Goal: Information Seeking & Learning: Stay updated

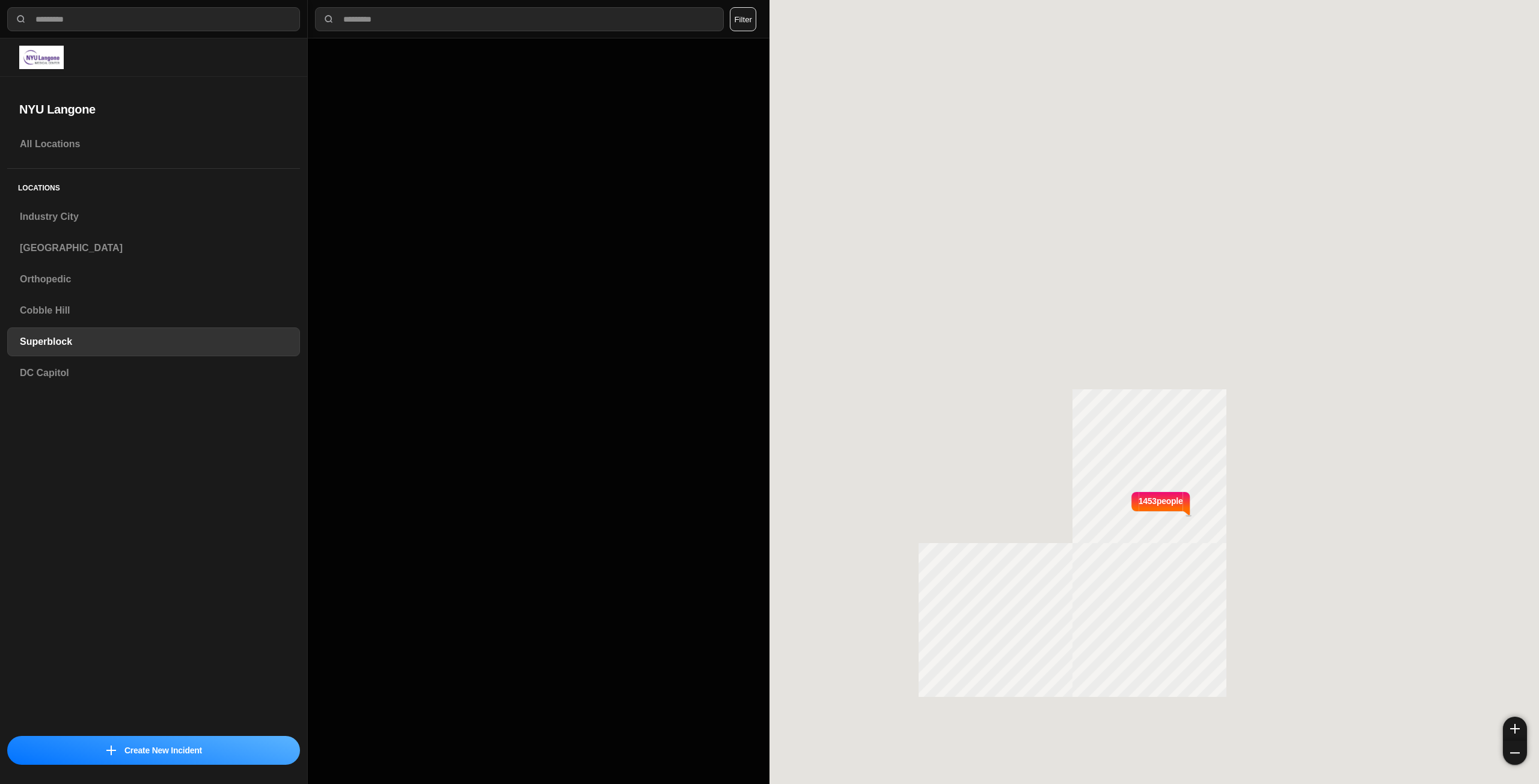
select select "*"
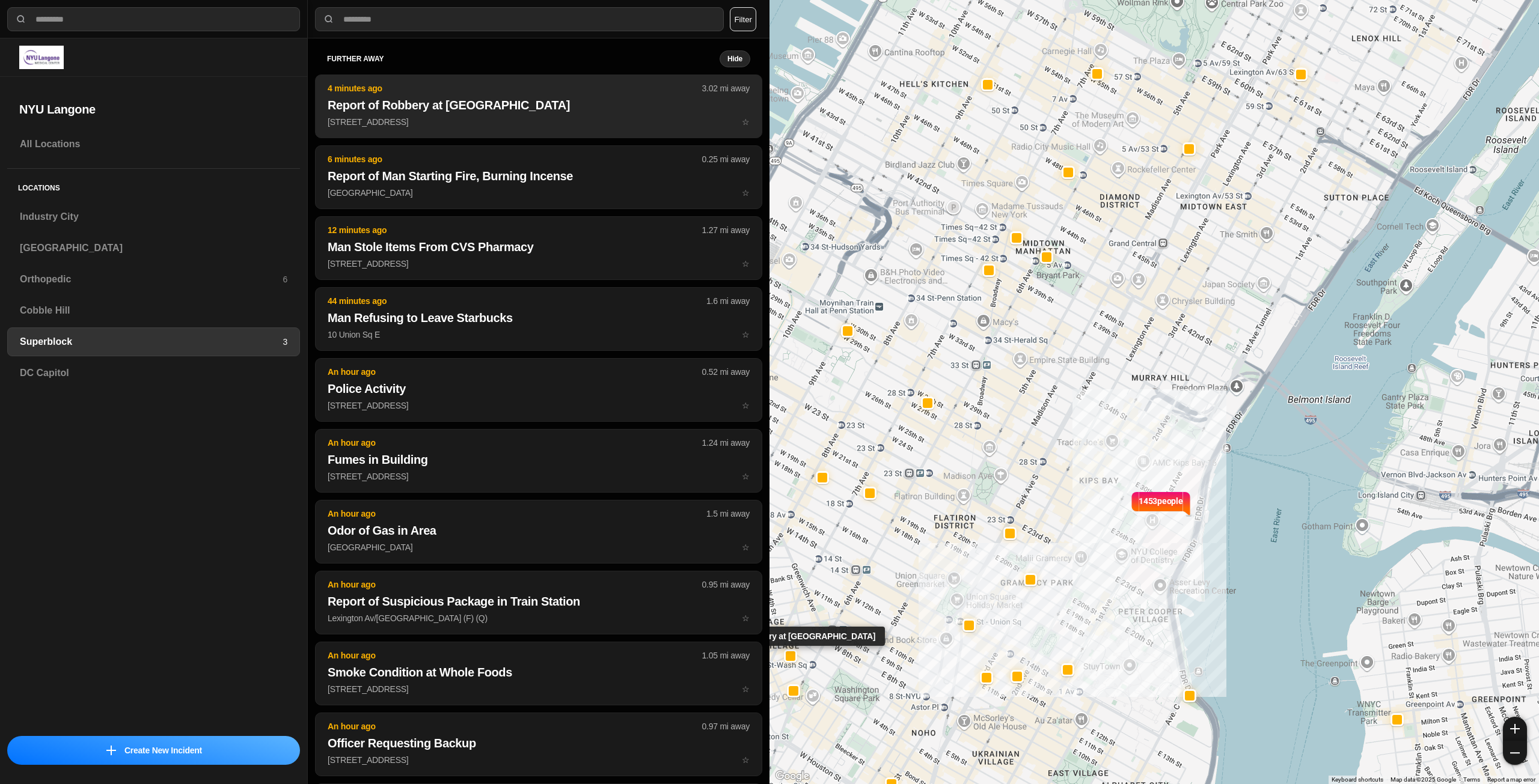
click at [434, 119] on p "[STREET_ADDRESS] ☆" at bounding box center [539, 122] width 422 height 12
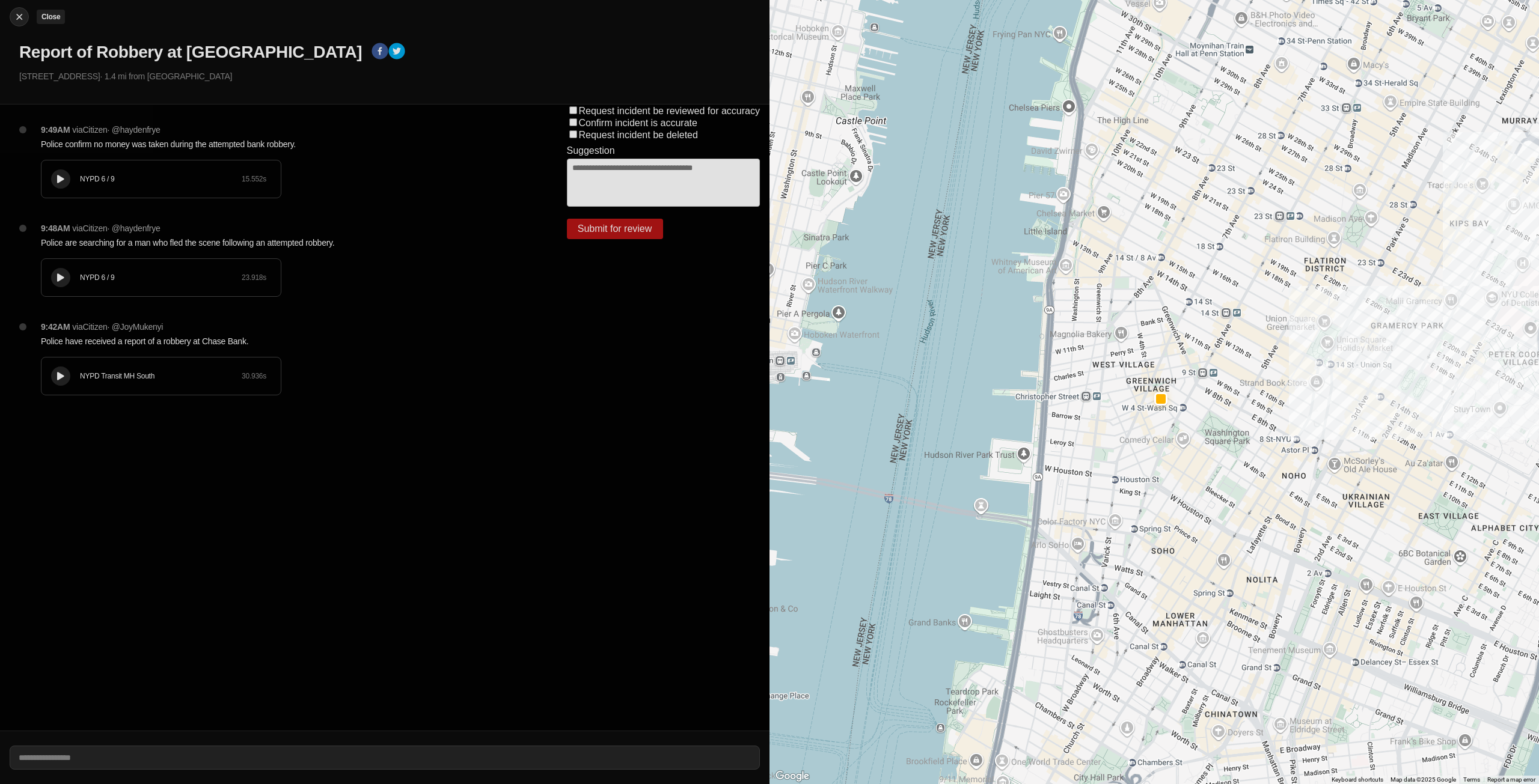
click at [17, 16] on img at bounding box center [19, 17] width 12 height 12
select select "*"
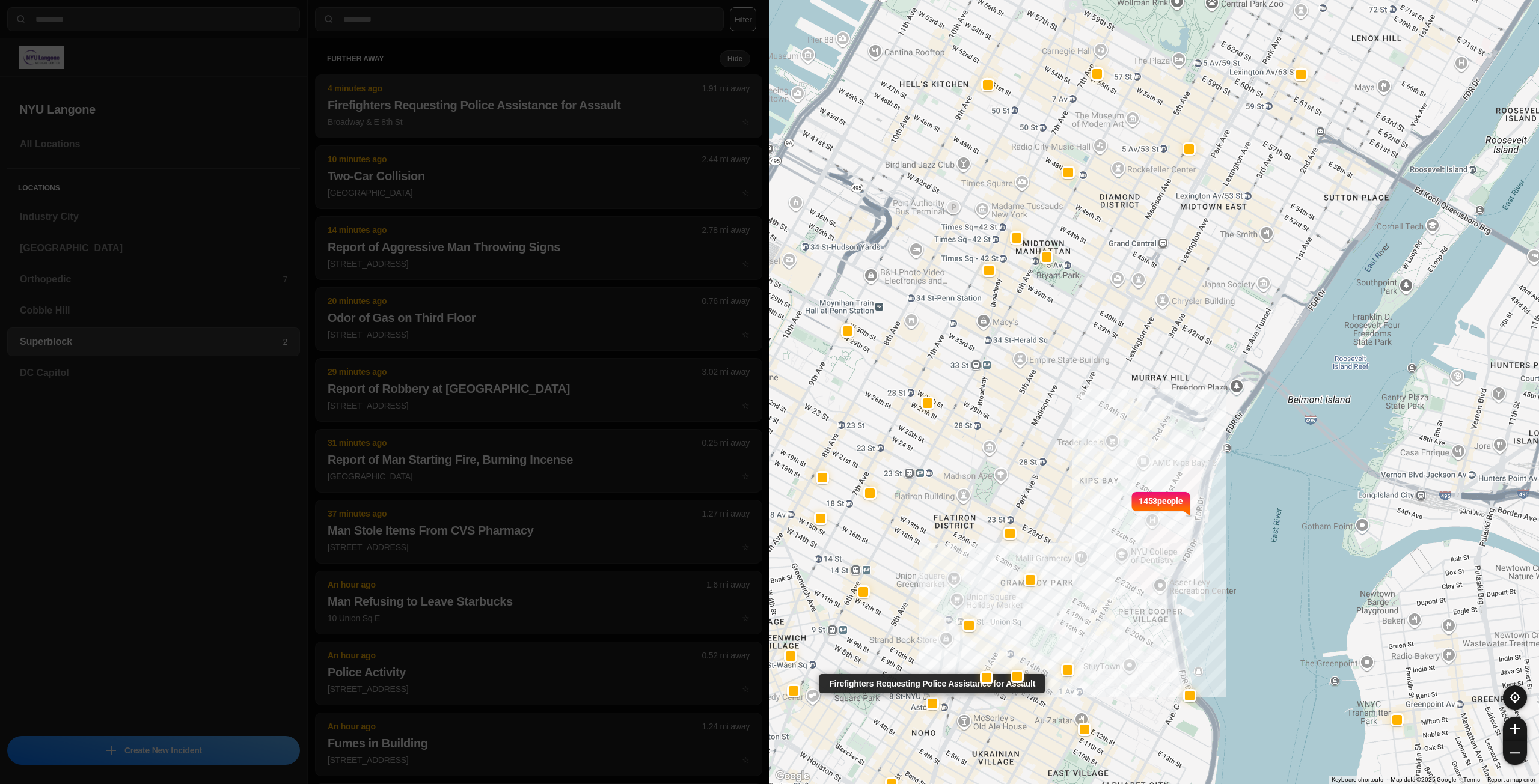
click at [447, 124] on p "Broadway & E 8th St ☆" at bounding box center [539, 122] width 422 height 12
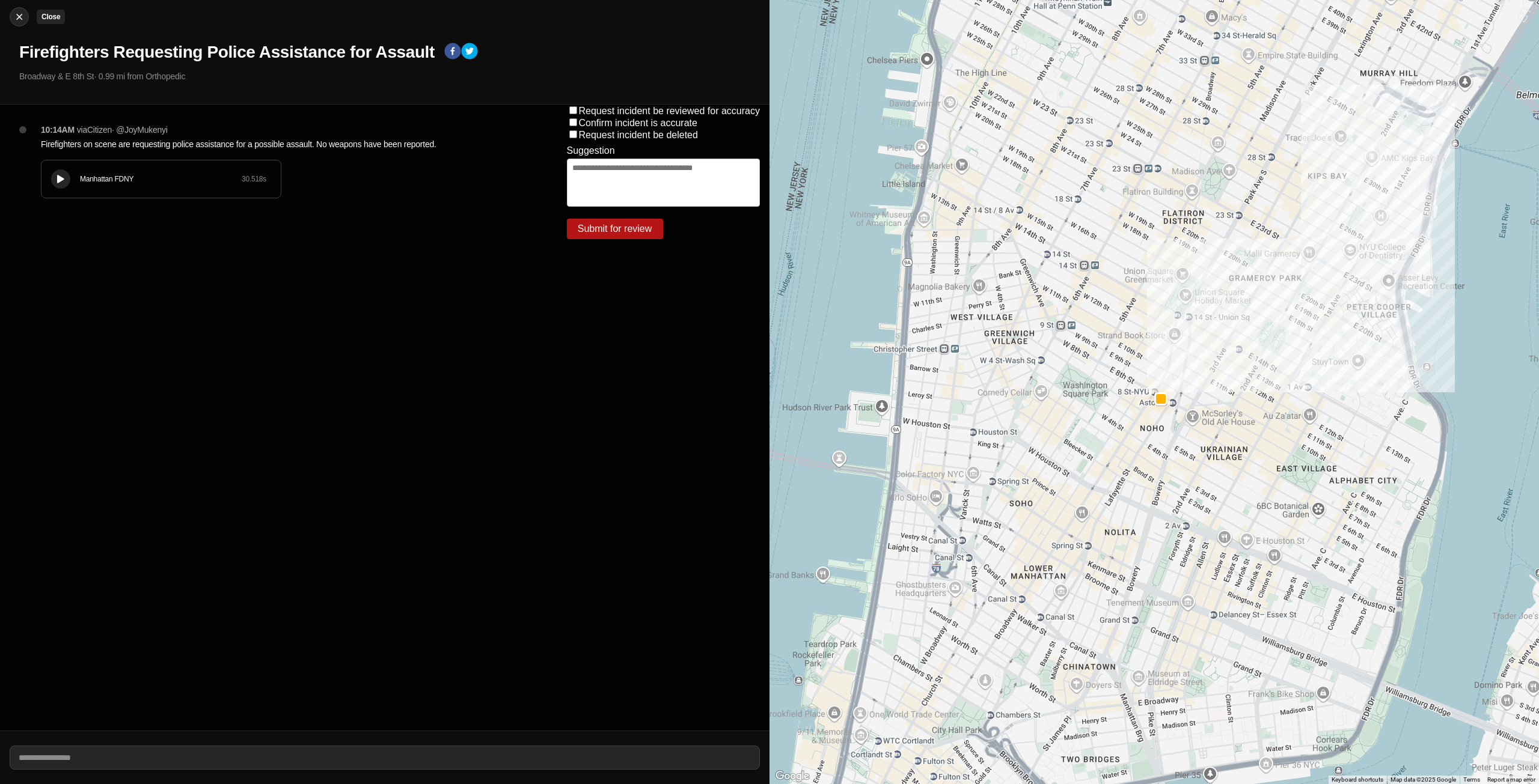
click at [22, 17] on img at bounding box center [19, 17] width 12 height 12
select select "*"
